Goal: Task Accomplishment & Management: Manage account settings

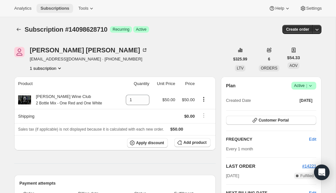
click at [59, 5] on button "Subscriptions" at bounding box center [55, 8] width 37 height 9
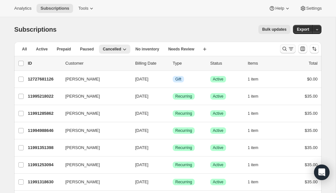
click at [291, 48] on icon "Search and filter results" at bounding box center [291, 49] width 6 height 6
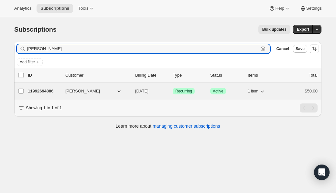
type input "[PERSON_NAME]"
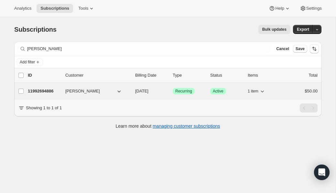
click at [50, 93] on p "11992694886" at bounding box center [44, 91] width 32 height 6
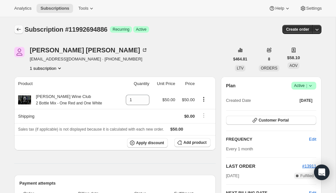
click at [19, 31] on icon "Subscriptions" at bounding box center [19, 29] width 6 height 6
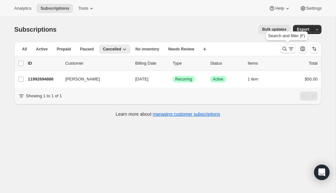
click at [283, 48] on icon "Search and filter results" at bounding box center [284, 49] width 6 height 6
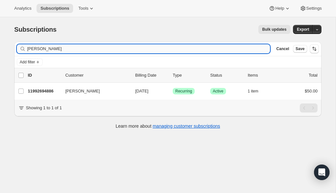
click at [96, 51] on input "[PERSON_NAME]" at bounding box center [148, 48] width 243 height 9
type input "k"
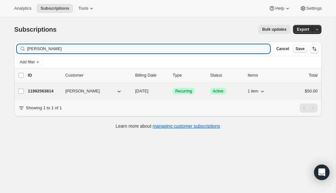
type input "[PERSON_NAME]"
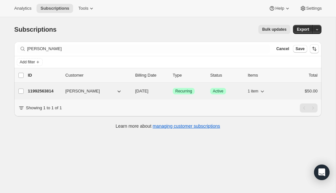
click at [48, 89] on p "11992563814" at bounding box center [44, 91] width 32 height 6
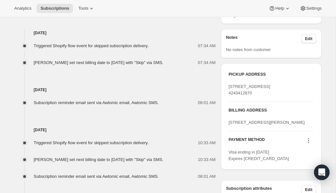
scroll to position [233, 0]
